Goal: Information Seeking & Learning: Learn about a topic

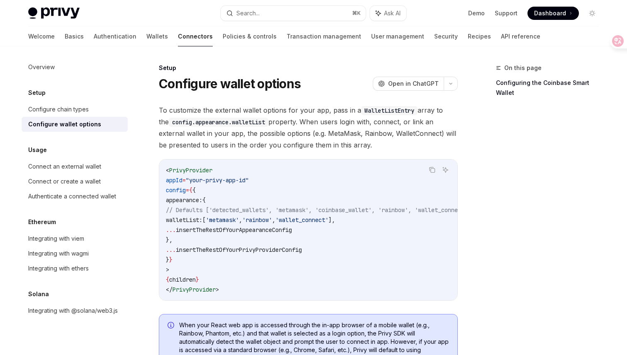
scroll to position [46, 0]
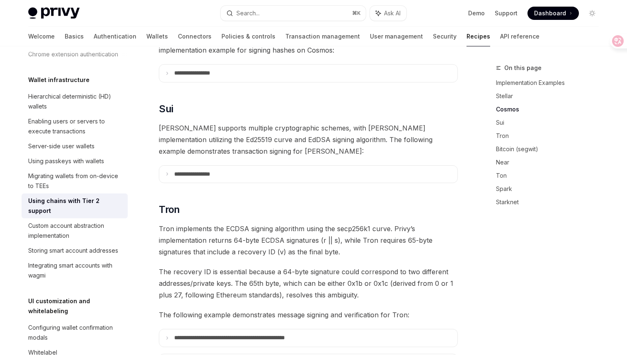
scroll to position [381, 0]
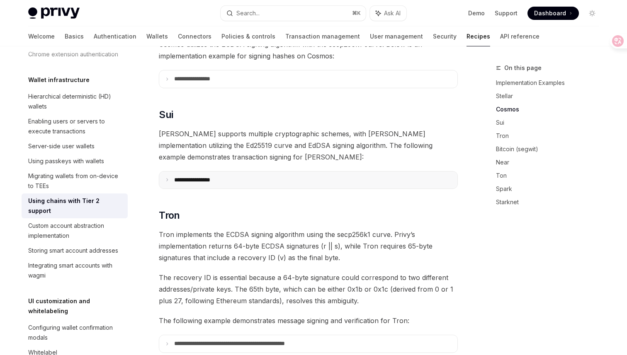
click at [243, 172] on summary "**********" at bounding box center [308, 180] width 298 height 17
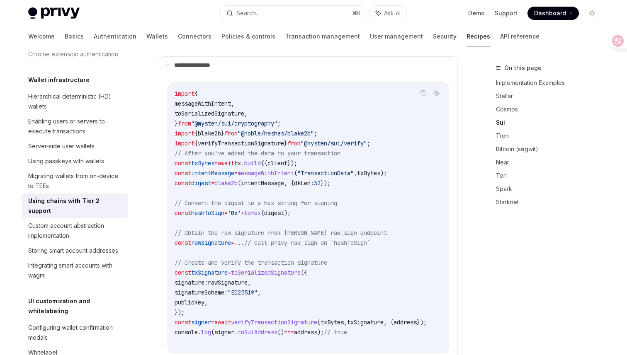
scroll to position [511, 0]
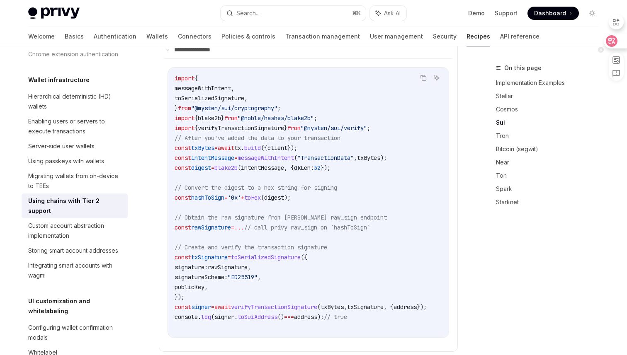
click at [609, 40] on icon at bounding box center [611, 41] width 7 height 7
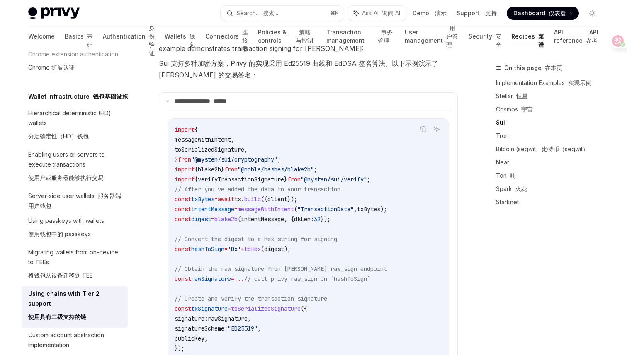
click at [367, 176] on span ""@mysten/sui/verify"" at bounding box center [334, 179] width 66 height 7
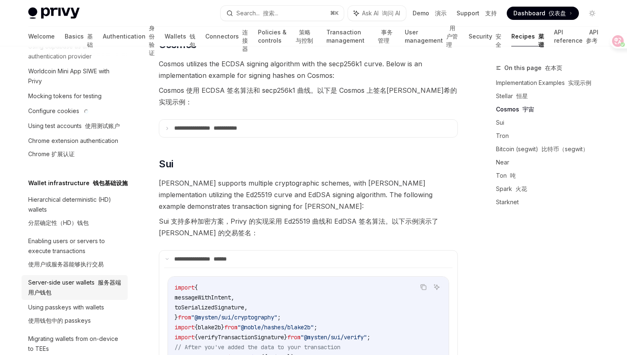
scroll to position [19, 0]
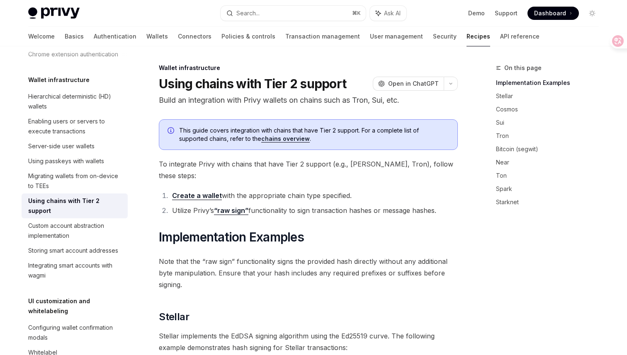
scroll to position [0, 0]
click at [612, 44] on icon at bounding box center [611, 41] width 8 height 8
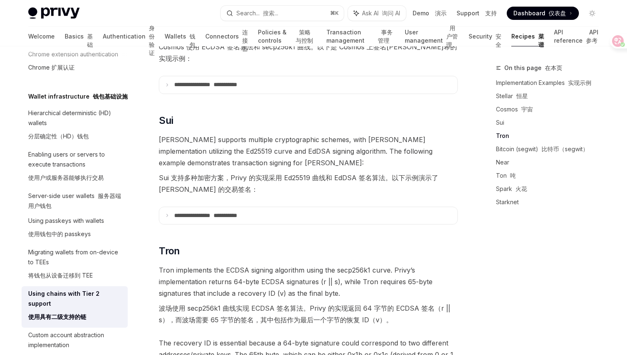
scroll to position [597, 0]
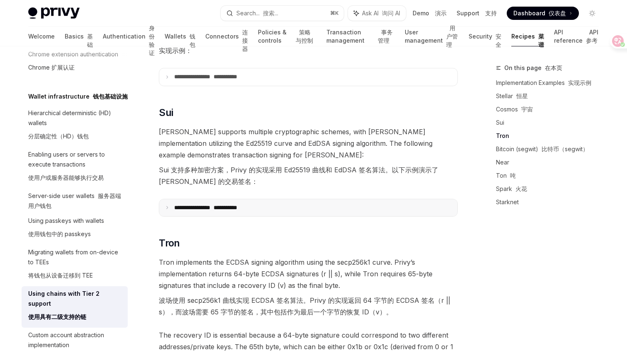
click at [373, 199] on summary "**********" at bounding box center [308, 207] width 298 height 17
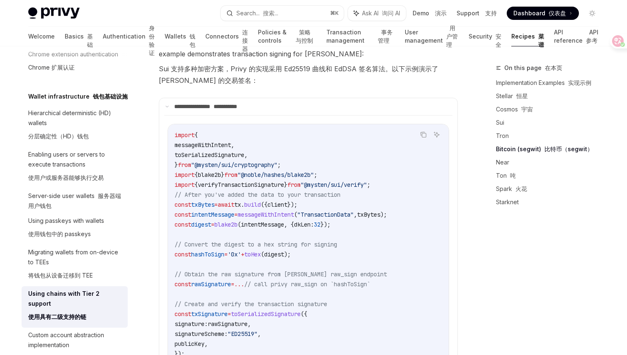
scroll to position [694, 0]
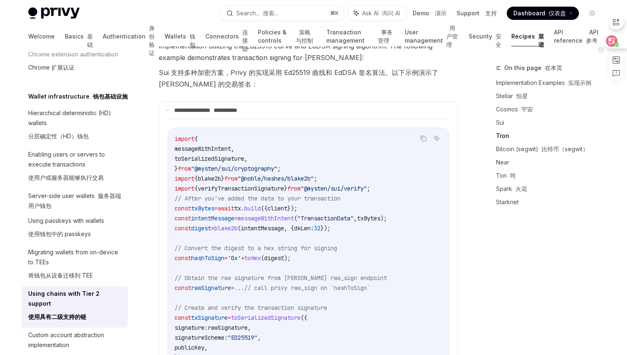
click at [615, 45] on icon at bounding box center [615, 44] width 3 height 3
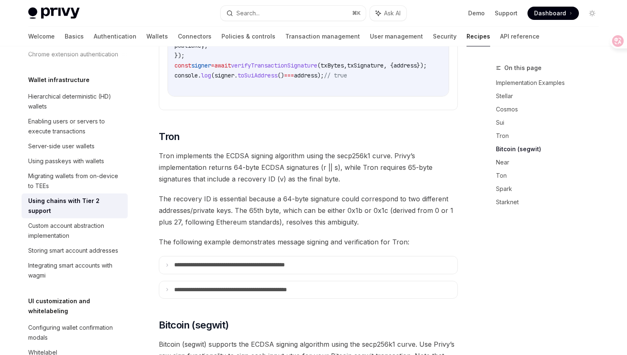
scroll to position [746, 0]
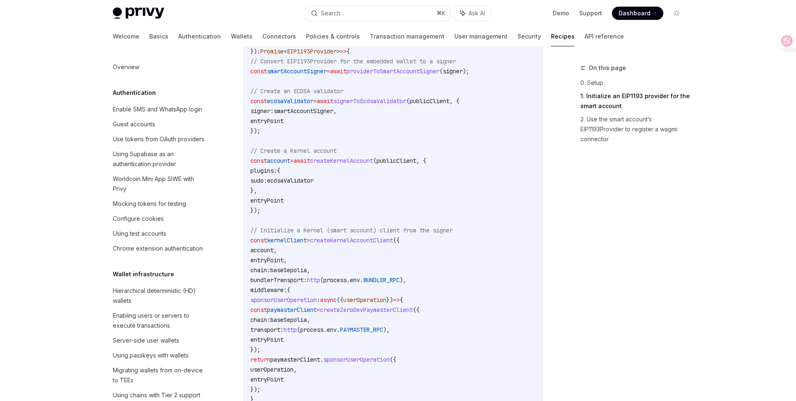
scroll to position [231, 0]
